Goal: Task Accomplishment & Management: Use online tool/utility

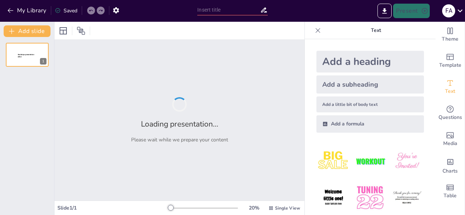
type input "تأثير تكنلوجيا التعليم على التعلم الحديث"
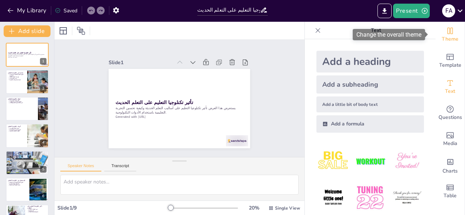
click at [445, 40] on span "Theme" at bounding box center [450, 39] width 17 height 8
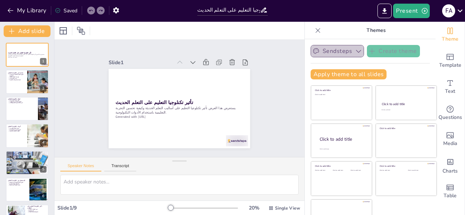
click at [327, 49] on button "Sendsteps" at bounding box center [336, 51] width 53 height 12
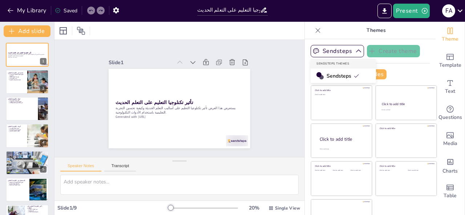
click at [326, 73] on span "Sendsteps" at bounding box center [342, 76] width 33 height 7
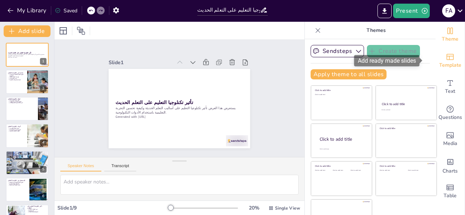
click at [446, 55] on icon "Add ready made slides" at bounding box center [449, 57] width 7 height 6
click at [446, 55] on icon "Add ready made slides" at bounding box center [450, 57] width 9 height 9
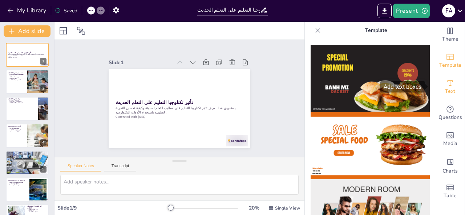
click at [451, 93] on div "Text" at bounding box center [449, 87] width 29 height 26
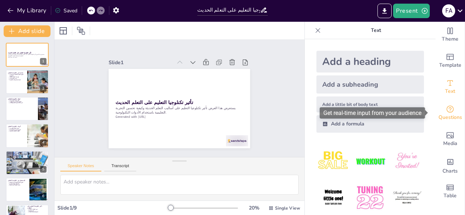
click at [450, 109] on div "Questions" at bounding box center [449, 113] width 29 height 26
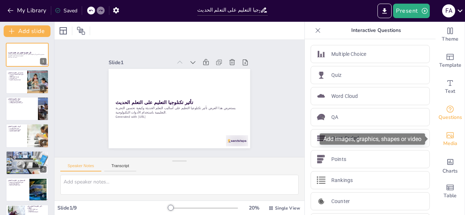
click at [440, 138] on div "Media" at bounding box center [449, 139] width 29 height 26
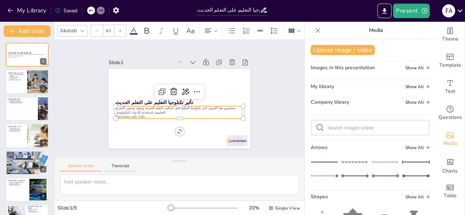
click at [156, 104] on p "يستعرض هذا العرض تأثير تكنلوجيا التعليم على أساليب التعلم الحديثة وكيفية تحسين …" at bounding box center [169, 104] width 71 height 115
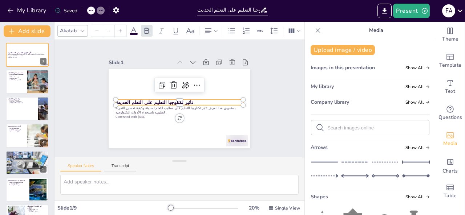
type input "64"
click at [167, 98] on strong "تأثير تكنلوجيا التعليم على التعلم الحديث" at bounding box center [203, 104] width 73 height 37
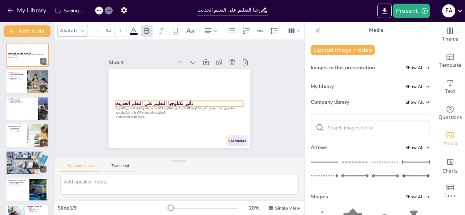
click at [143, 98] on strong "تأثير تكنلوجيا التعليم على التعلم الحديث" at bounding box center [156, 109] width 77 height 23
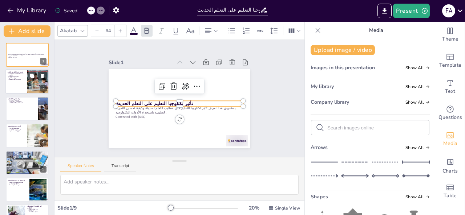
click at [30, 85] on div at bounding box center [38, 82] width 45 height 25
type textarea "تشير هذه النقطة إلى أن تكنلوجيا التعليم تعتمد بشكل كبير على الأدوات التكنولوجية…"
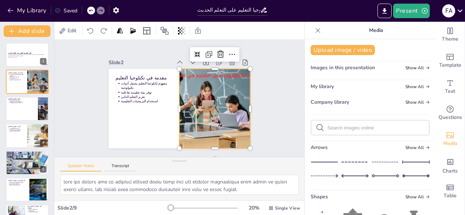
click at [190, 82] on div at bounding box center [207, 122] width 166 height 132
click at [222, 101] on div at bounding box center [199, 129] width 162 height 157
click at [216, 101] on div at bounding box center [162, 131] width 108 height 160
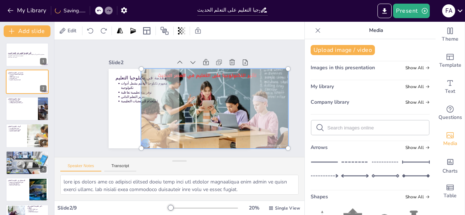
click at [222, 101] on div at bounding box center [177, 135] width 119 height 170
click at [222, 101] on div at bounding box center [149, 118] width 170 height 175
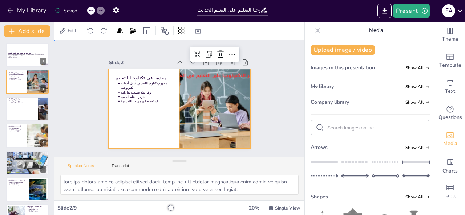
click at [115, 109] on div at bounding box center [172, 106] width 158 height 154
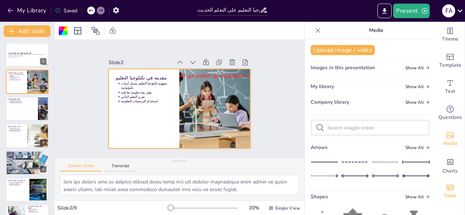
click at [446, 190] on icon "Add a table" at bounding box center [449, 187] width 7 height 5
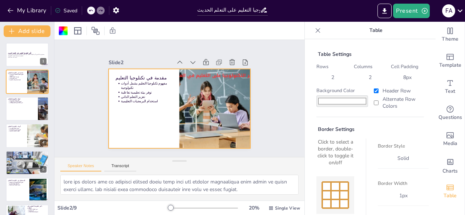
click at [445, 168] on span "Charts" at bounding box center [449, 171] width 15 height 8
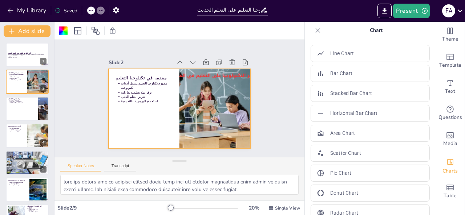
click at [111, 130] on div "Slide 1 تأثير تكنلوجيا التعليم على التعلم الحديث يستعرض هذا العرض تأثير تكنلوجي…" at bounding box center [178, 98] width 135 height 199
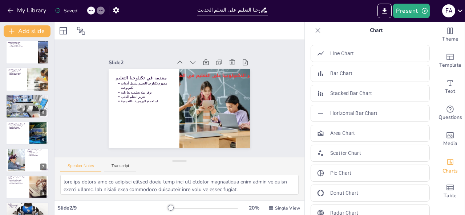
scroll to position [73, 0]
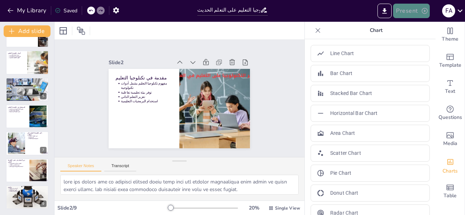
click at [406, 11] on button "Present" at bounding box center [411, 11] width 36 height 15
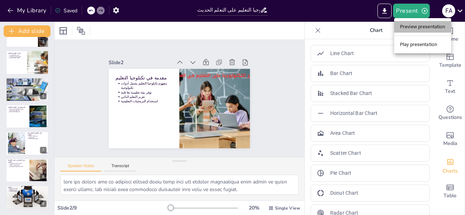
click at [410, 24] on li "Preview presentation" at bounding box center [422, 27] width 57 height 12
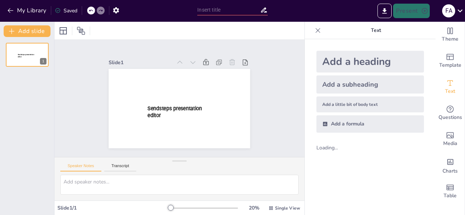
type input "تأثير تكنلوجيا التعليم على التعلم الحديث"
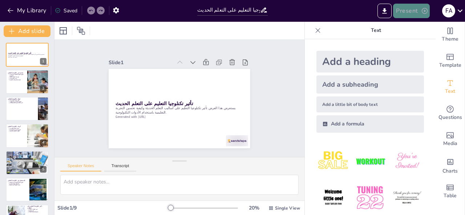
click at [406, 11] on button "Present" at bounding box center [411, 11] width 36 height 15
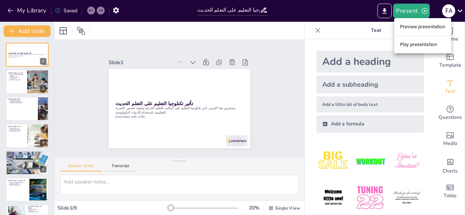
click at [405, 40] on li "Play presentation" at bounding box center [422, 45] width 57 height 12
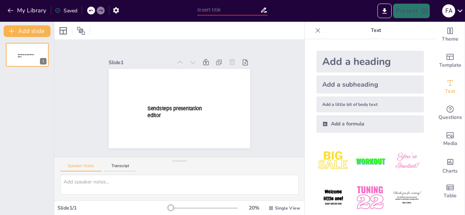
type input "تأثير تكنلوجيا التعليم على التعلم الحديث"
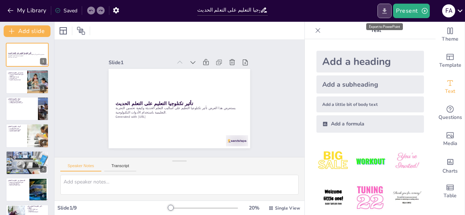
click at [383, 8] on icon "Export to PowerPoint" at bounding box center [385, 11] width 8 height 8
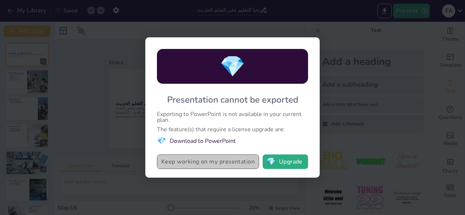
click at [198, 163] on button "Keep working on my presentation" at bounding box center [208, 162] width 102 height 15
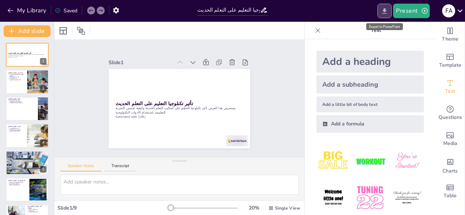
click at [383, 11] on icon "Export to PowerPoint" at bounding box center [385, 11] width 8 height 8
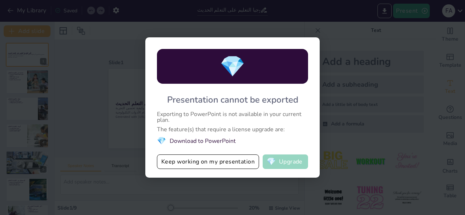
click at [278, 163] on button "💎 Upgrade" at bounding box center [285, 162] width 45 height 15
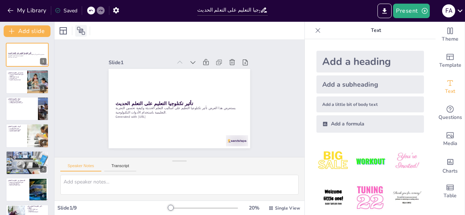
click at [78, 28] on icon at bounding box center [81, 31] width 9 height 9
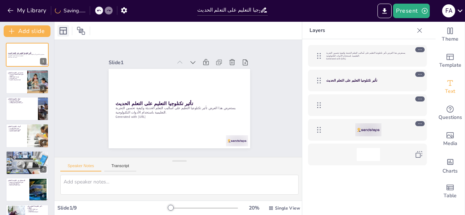
click at [62, 32] on icon at bounding box center [63, 31] width 9 height 9
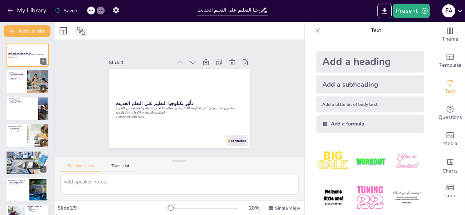
click at [85, 27] on icon at bounding box center [81, 31] width 9 height 9
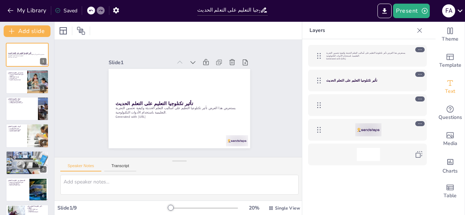
scroll to position [73, 0]
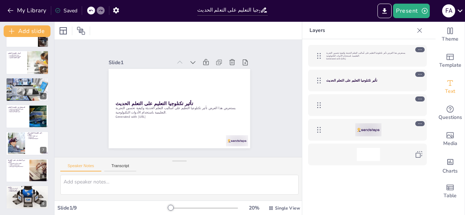
click at [420, 32] on icon at bounding box center [419, 30] width 7 height 7
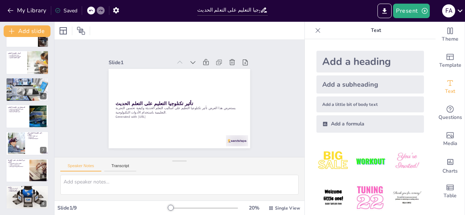
click at [316, 29] on div at bounding box center [318, 31] width 12 height 12
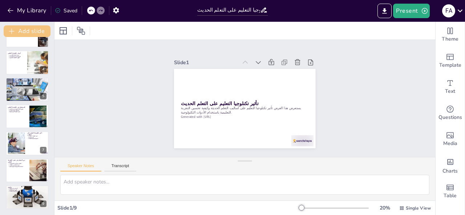
click at [26, 33] on button "Add slide" at bounding box center [27, 31] width 47 height 12
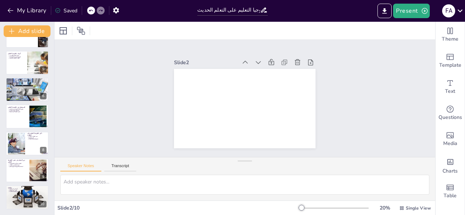
scroll to position [0, 0]
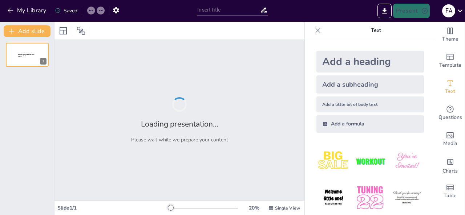
type input "تأثير تكنلوجيا التعليم على التعلم الحديث"
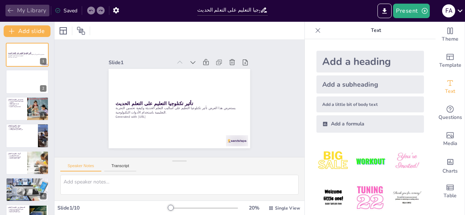
click at [13, 10] on icon "button" at bounding box center [10, 10] width 7 height 7
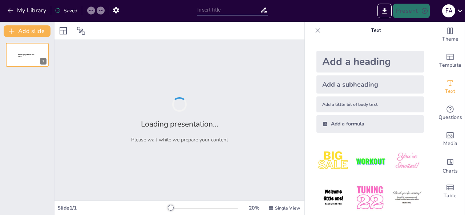
type input "تأثير تكنلوجيا التعليم على التعلم الحديث"
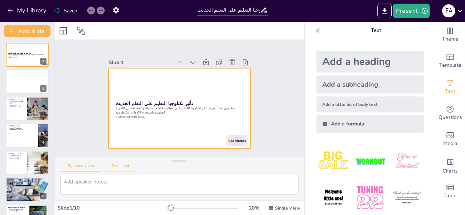
click at [118, 171] on button "Transcript" at bounding box center [120, 168] width 32 height 8
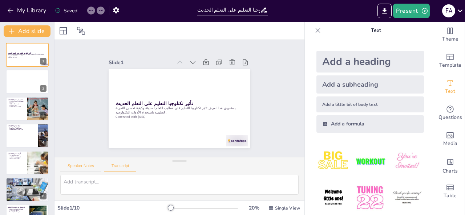
click at [87, 167] on button "Speaker Notes" at bounding box center [80, 168] width 41 height 8
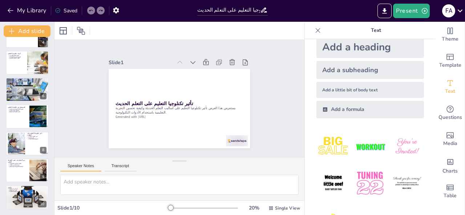
scroll to position [44, 0]
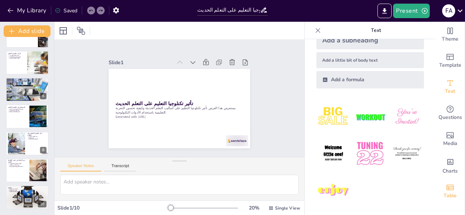
click at [443, 194] on span "Table" at bounding box center [449, 196] width 13 height 8
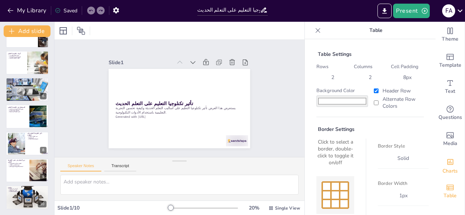
click at [446, 166] on div "Add charts and graphs" at bounding box center [450, 162] width 8 height 12
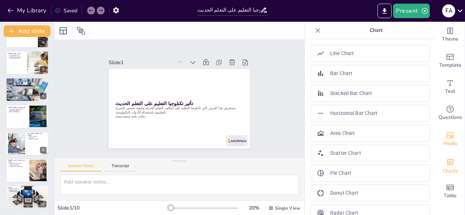
click at [446, 138] on icon "Add images, graphics, shapes or video" at bounding box center [450, 135] width 9 height 9
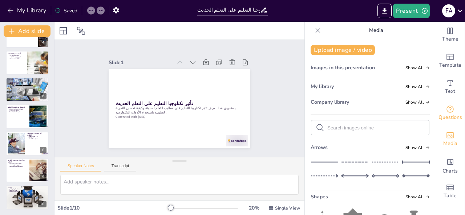
click at [441, 115] on span "Questions" at bounding box center [450, 118] width 24 height 8
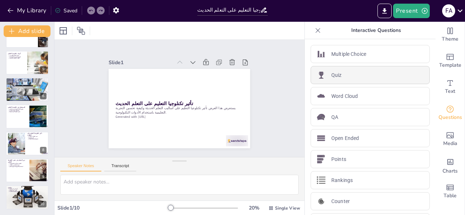
click at [338, 81] on div "Quiz" at bounding box center [369, 75] width 119 height 18
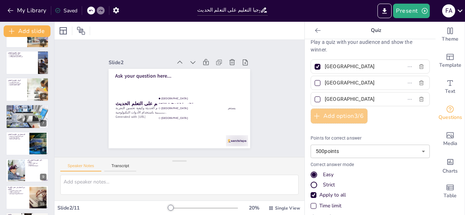
scroll to position [0, 0]
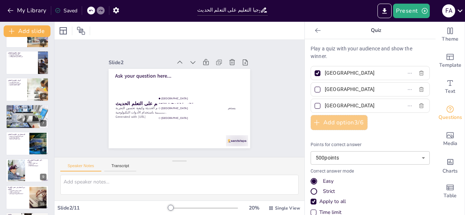
click at [346, 123] on button "Add option 3 / 6" at bounding box center [338, 122] width 57 height 15
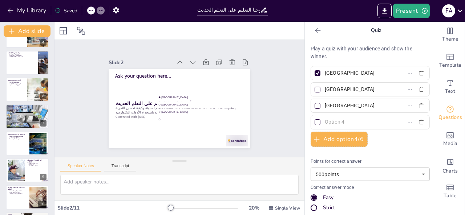
click at [446, 113] on icon "Get real-time input from your audience" at bounding box center [449, 109] width 7 height 7
click at [352, 139] on button "Add option 4 / 6" at bounding box center [338, 139] width 57 height 15
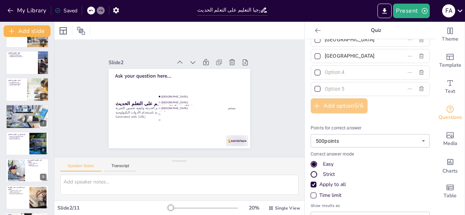
scroll to position [89, 0]
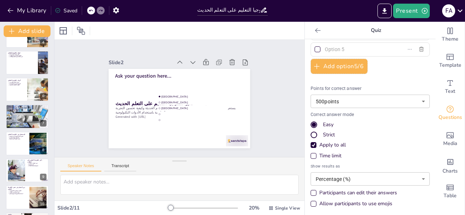
click at [169, 99] on div "Slide 1 10 Countdown - title Slide 2 تأثير تكنلوجيا التعليم على التعلم الحديث ي…" at bounding box center [179, 98] width 167 height 269
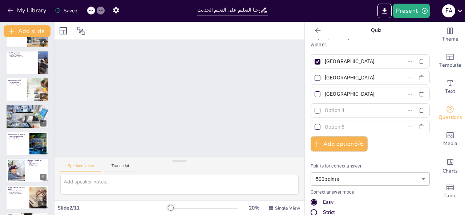
scroll to position [0, 0]
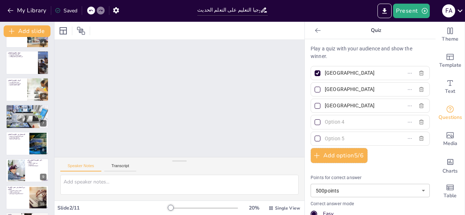
click at [446, 110] on icon "Get real-time input from your audience" at bounding box center [450, 109] width 9 height 9
click at [444, 115] on span "Questions" at bounding box center [450, 118] width 24 height 8
click at [315, 31] on icon at bounding box center [317, 30] width 5 height 5
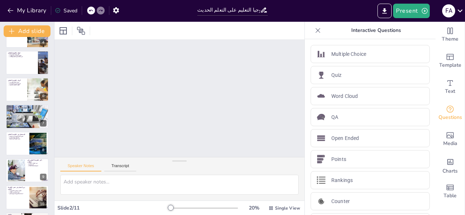
click at [376, 59] on div "Multiple Choice" at bounding box center [369, 54] width 119 height 18
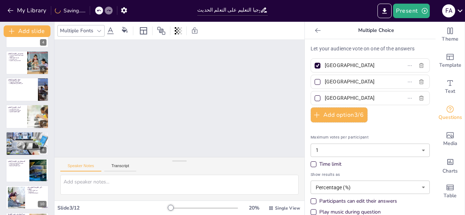
scroll to position [154, 0]
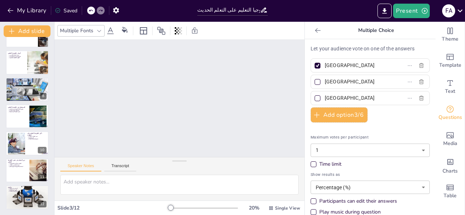
click at [446, 109] on icon "Get real-time input from your audience" at bounding box center [450, 109] width 9 height 9
click at [314, 31] on icon at bounding box center [317, 30] width 7 height 7
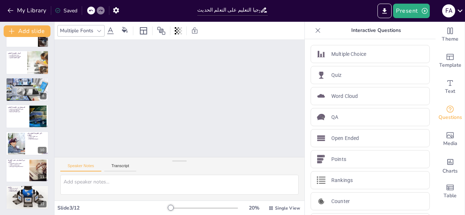
scroll to position [20, 0]
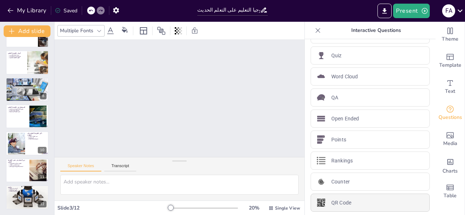
click at [373, 196] on div "QR Code" at bounding box center [369, 203] width 119 height 18
type input "44"
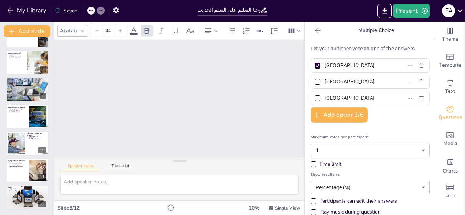
scroll to position [20, 0]
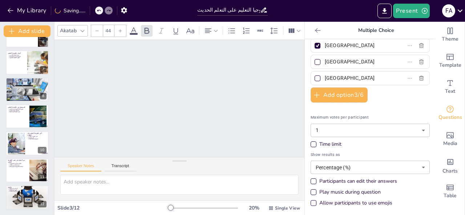
click at [445, 115] on span "Questions" at bounding box center [450, 118] width 24 height 8
click at [315, 30] on icon at bounding box center [317, 30] width 5 height 5
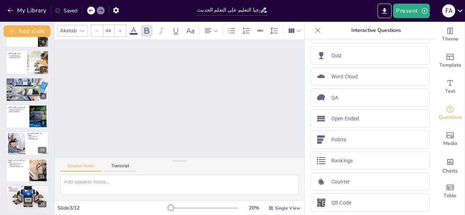
scroll to position [0, 0]
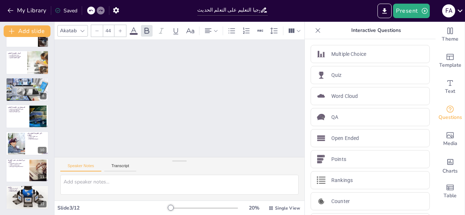
click at [216, 120] on div "Slide 1 10 Countdown - title Slide 2 تأثير تكنلوجيا التعليم على التعلم الحديث ي…" at bounding box center [179, 98] width 227 height 275
